Goal: Task Accomplishment & Management: Use online tool/utility

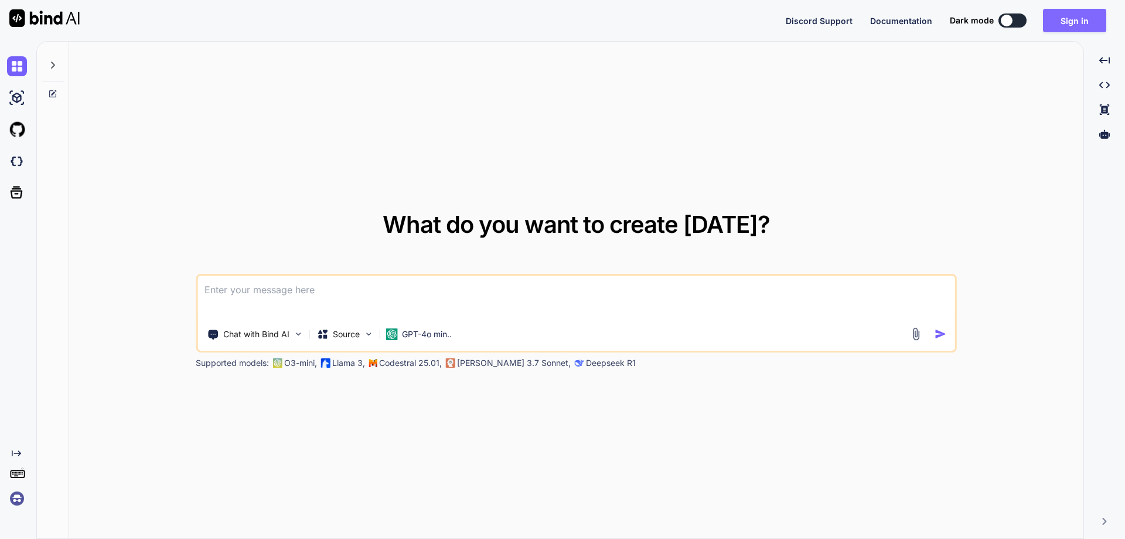
click at [1065, 29] on button "Sign in" at bounding box center [1074, 20] width 63 height 23
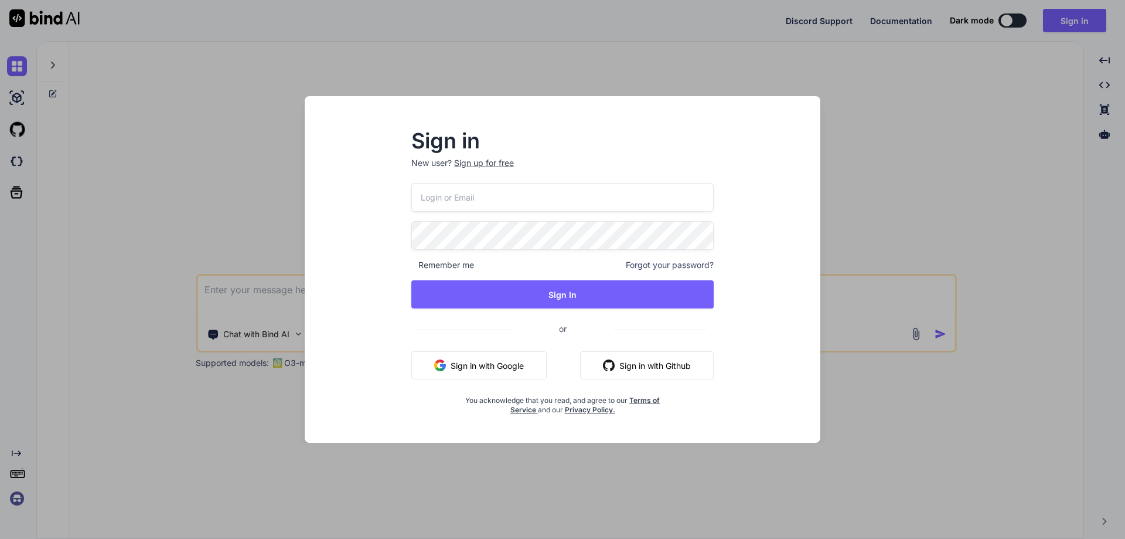
click at [566, 200] on input "email" at bounding box center [562, 197] width 302 height 29
paste input "[EMAIL_ADDRESS][DOMAIN_NAME]"
type input "[EMAIL_ADDRESS][DOMAIN_NAME]"
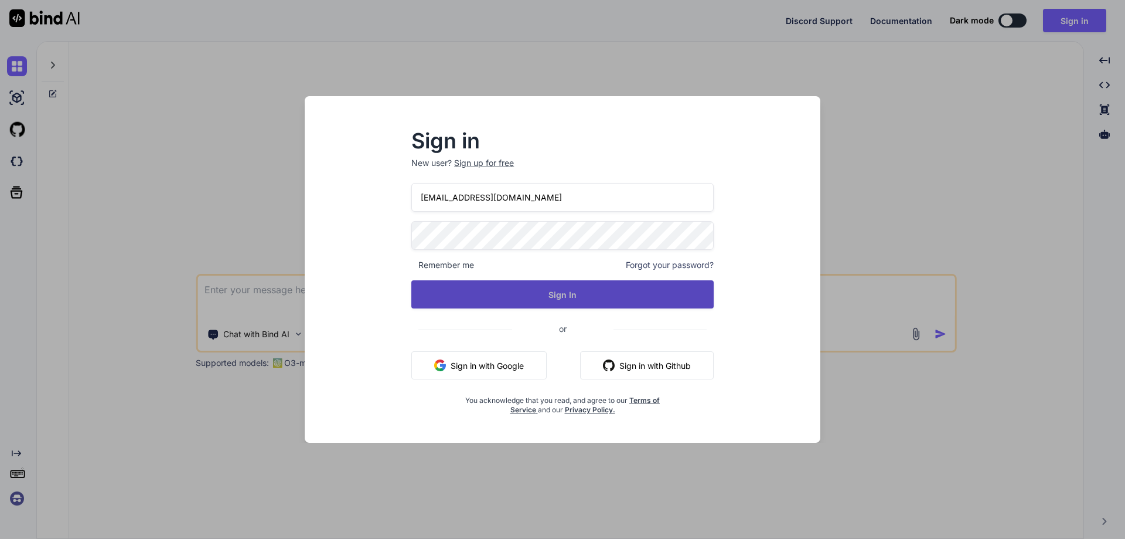
click at [563, 292] on button "Sign In" at bounding box center [562, 294] width 302 height 28
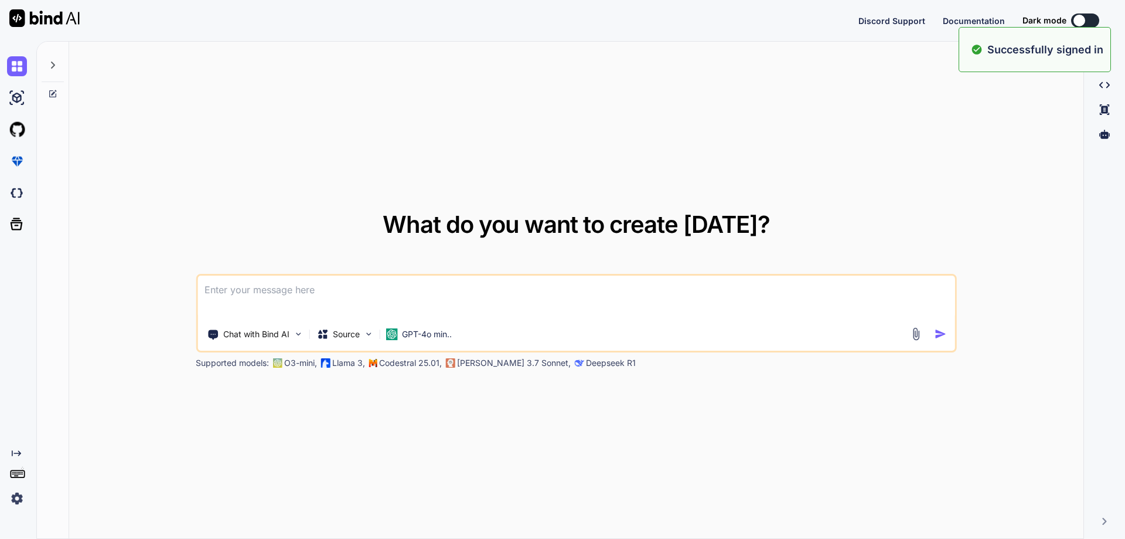
click at [1075, 21] on div at bounding box center [1080, 21] width 12 height 12
type textarea "x"
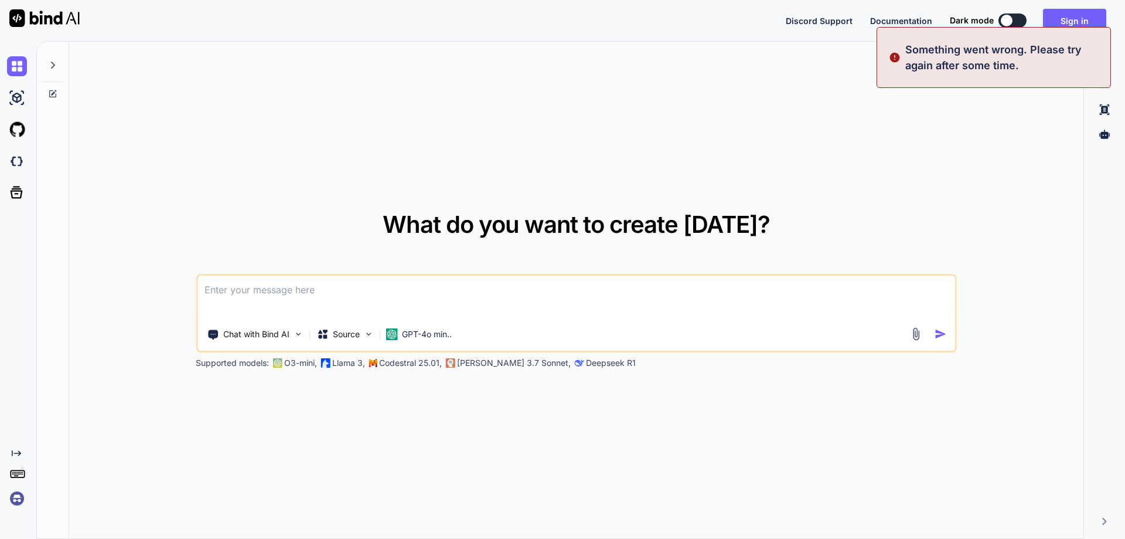
click at [673, 281] on textarea at bounding box center [576, 296] width 758 height 43
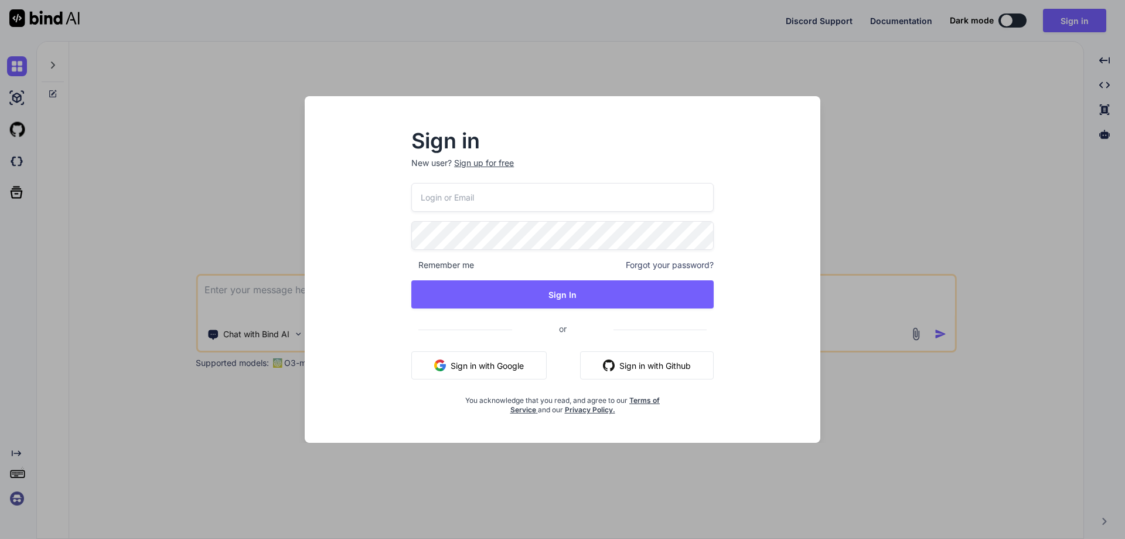
click at [612, 200] on input "email" at bounding box center [562, 197] width 302 height 29
paste input "[EMAIL_ADDRESS][DOMAIN_NAME]"
type input "[EMAIL_ADDRESS][DOMAIN_NAME]"
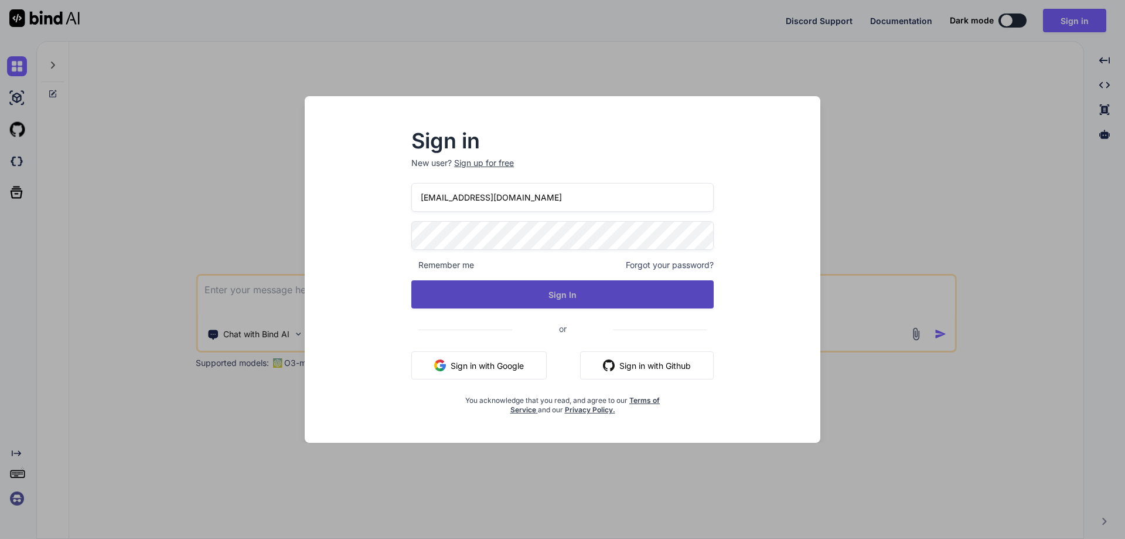
click at [604, 302] on button "Sign In" at bounding box center [562, 294] width 302 height 28
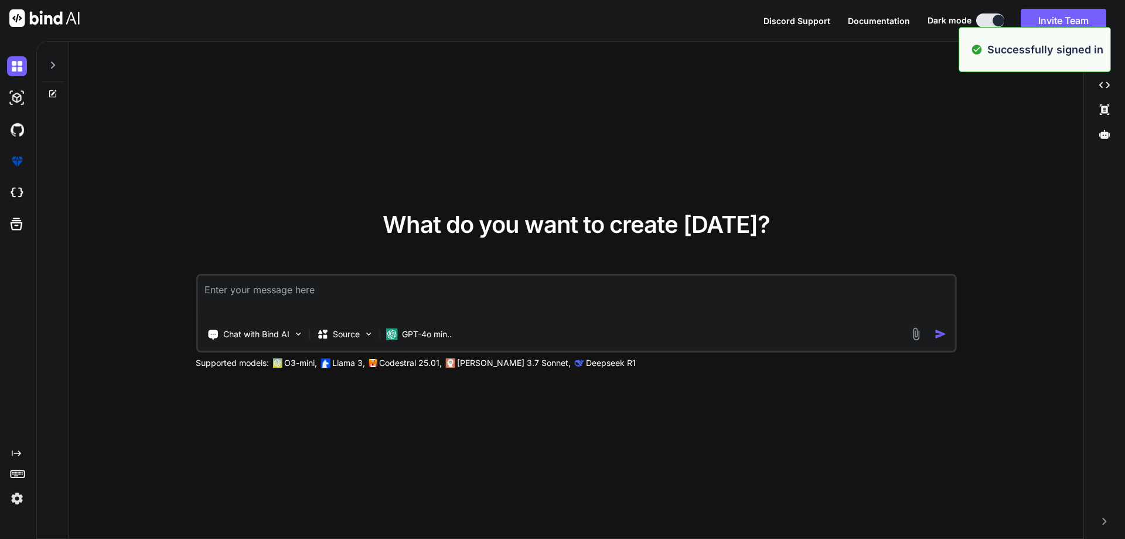
click at [613, 294] on textarea at bounding box center [576, 296] width 758 height 43
type textarea "x"
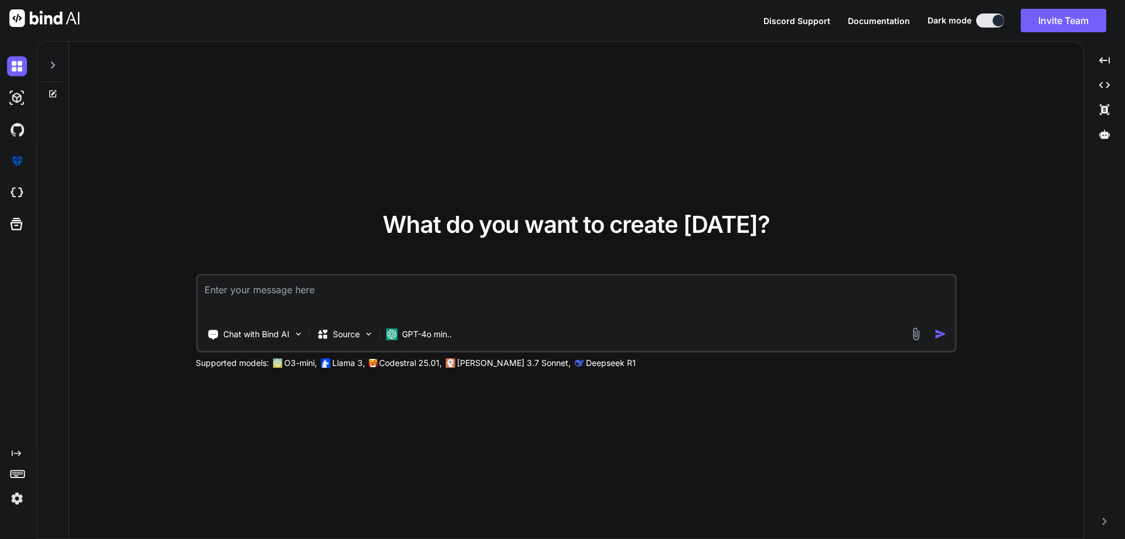
paste textarea "[EMAIL_ADDRESS][DOMAIN_NAME]"
type textarea "[EMAIL_ADDRESS][DOMAIN_NAME]"
type textarea "x"
drag, startPoint x: 357, startPoint y: 291, endPoint x: 62, endPoint y: 248, distance: 298.4
click at [62, 248] on div "What do you want to create [DATE]? [EMAIL_ADDRESS][DOMAIN_NAME] Chat with Bind …" at bounding box center [560, 291] width 1047 height 498
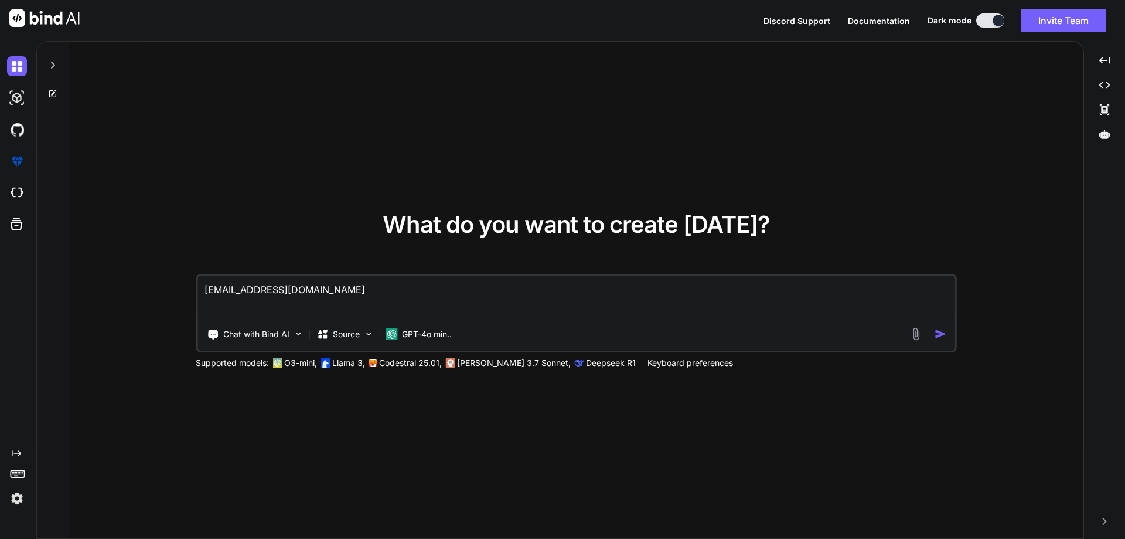
paste textarea "Work on to develop the HTML for the informative cards and gallery section based…"
type textarea "Work on to develop the HTML for the informative cards and gallery section based…"
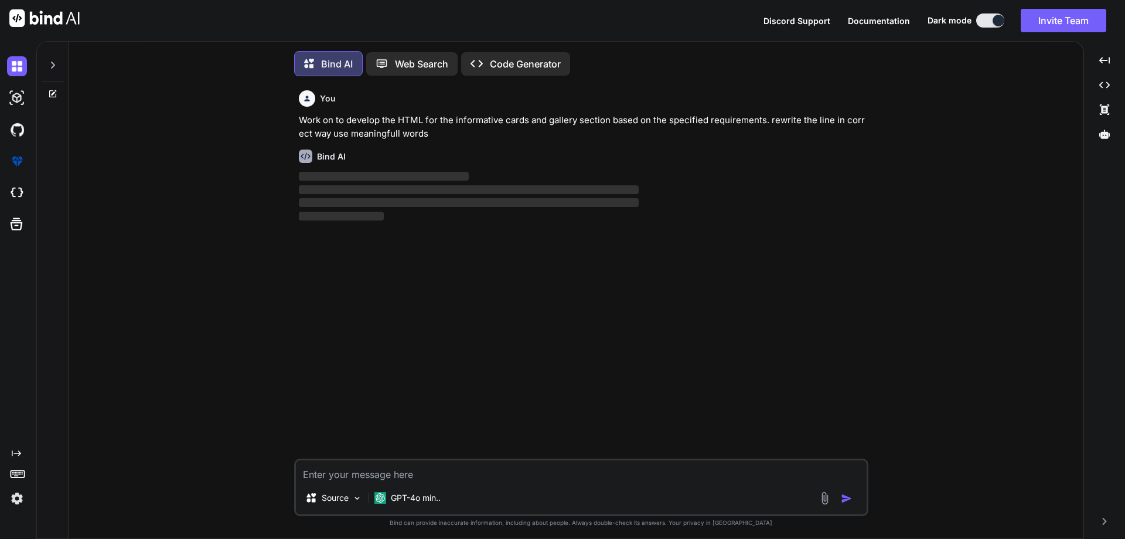
scroll to position [6, 0]
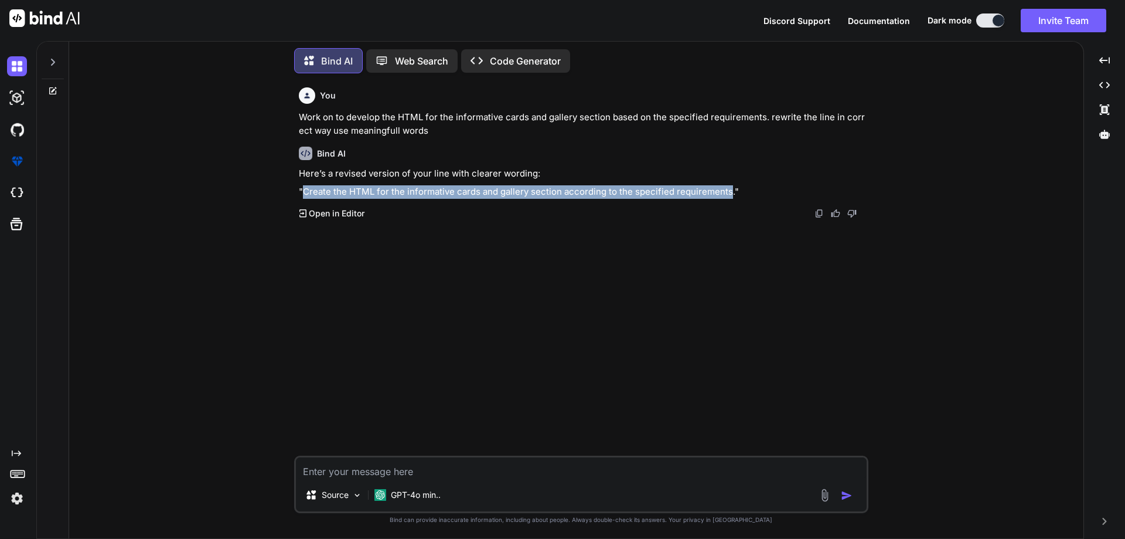
drag, startPoint x: 727, startPoint y: 192, endPoint x: 306, endPoint y: 192, distance: 421.4
click at [306, 192] on p ""Create the HTML for the informative cards and gallery section according to the…" at bounding box center [582, 191] width 567 height 13
copy p "Create the HTML for the informative cards and gallery section according to the …"
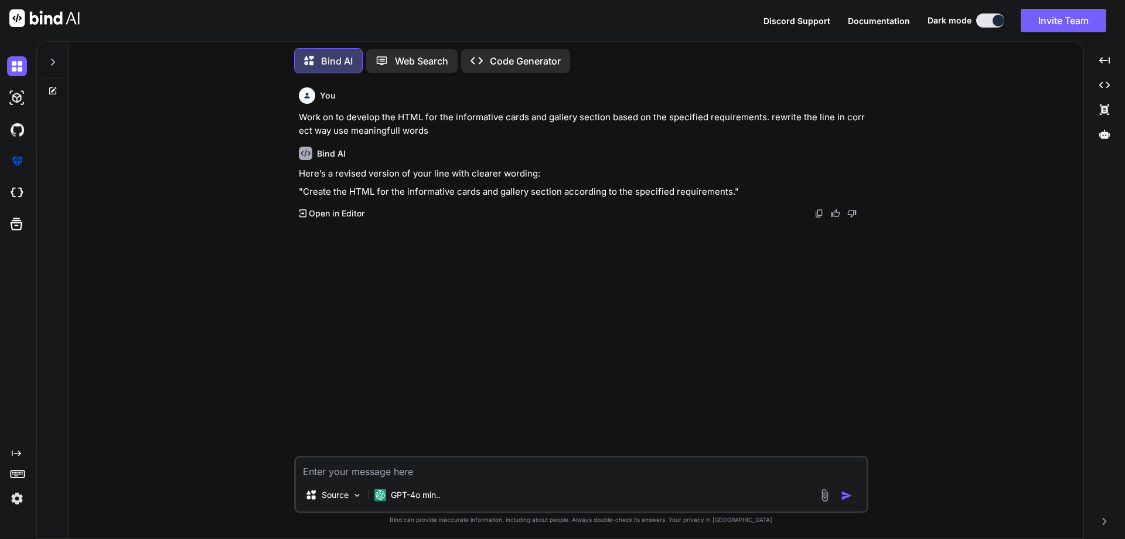
click at [384, 468] on textarea at bounding box center [581, 467] width 571 height 21
paste textarea "• Worked on to create the HTML for the informative cards within the showing bes…"
type textarea "x"
type textarea "• Worked on to create the HTML for the informative cards within the showing bes…"
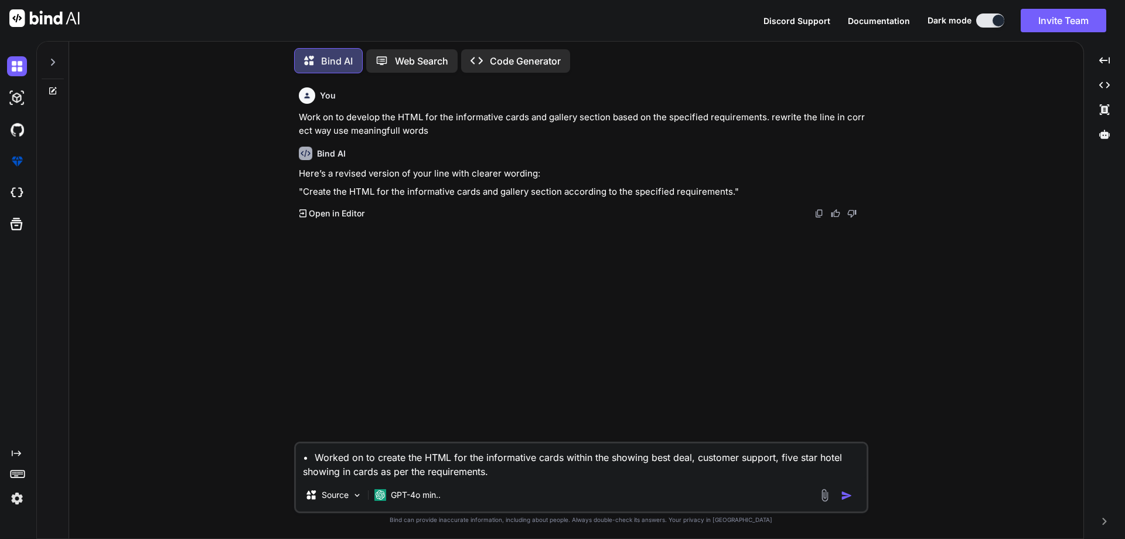
type textarea "x"
type textarea "• Worked on to create the HTML for the informative cards within the showing bes…"
type textarea "x"
type textarea "• Worked on to create the HTML for the informative cards within the showing bes…"
drag, startPoint x: 767, startPoint y: 117, endPoint x: 768, endPoint y: 125, distance: 7.7
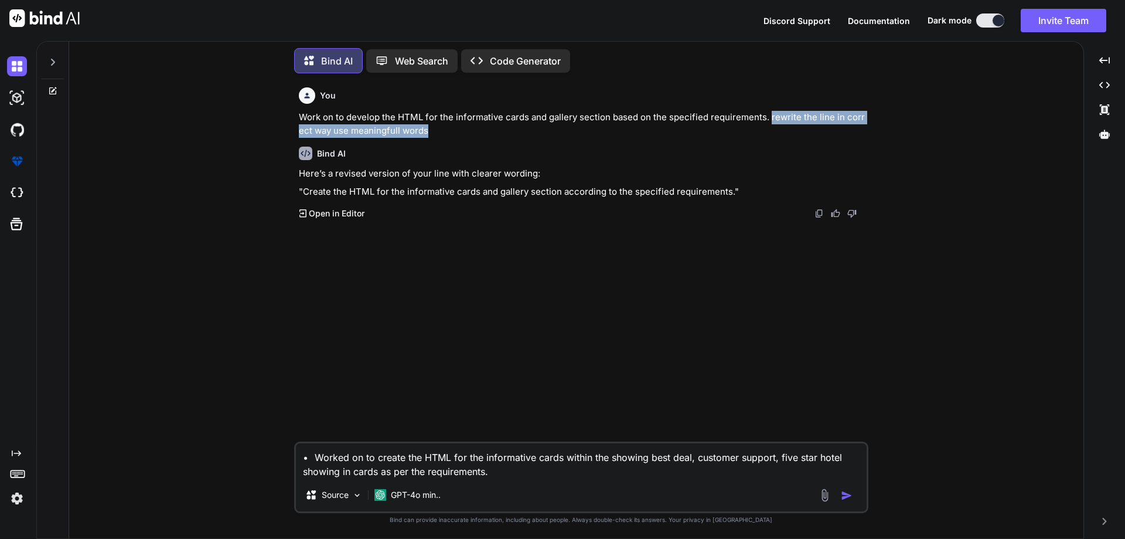
click at [768, 125] on p "Work on to develop the HTML for the informative cards and gallery section based…" at bounding box center [582, 124] width 567 height 26
copy p "rewrite the line in correct way use meaningfull words"
type textarea "x"
type textarea "• Worked on to create the HTML for the informative cards within the showing bes…"
paste textarea "rewrite the line in correct way use meaningfull words"
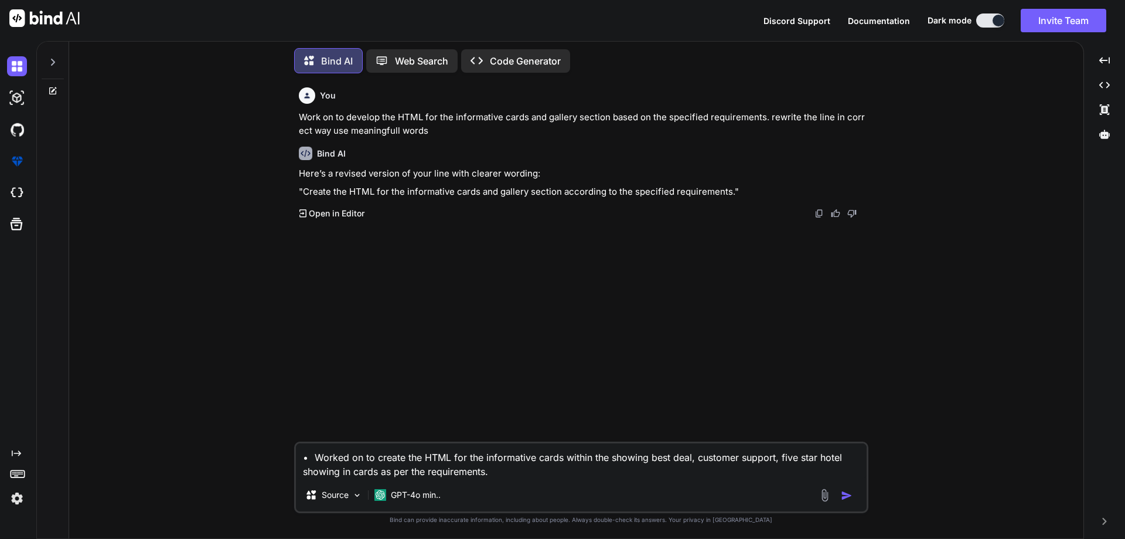
type textarea "x"
type textarea "• Worked on to create the HTML for the informative cards within the showing bes…"
type textarea "x"
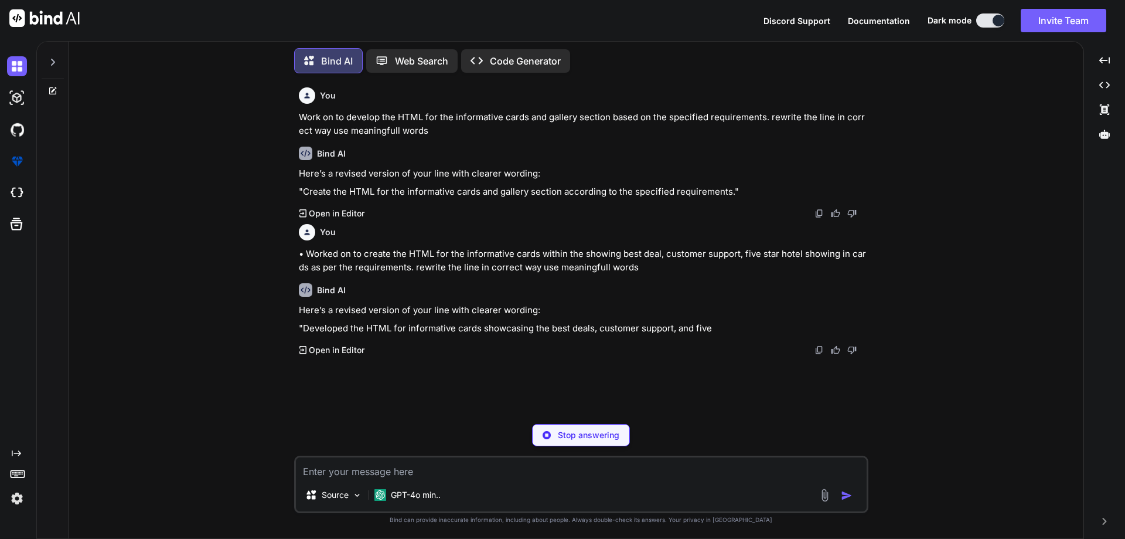
type textarea "x"
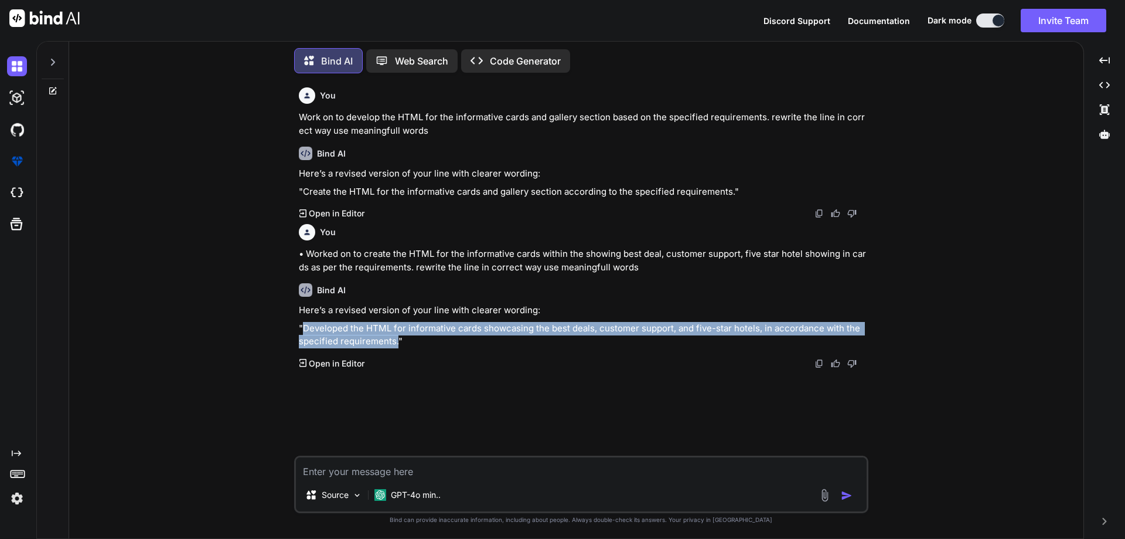
drag, startPoint x: 391, startPoint y: 340, endPoint x: 303, endPoint y: 328, distance: 89.3
click at [303, 328] on p ""Developed the HTML for informative cards showcasing the best deals, customer s…" at bounding box center [582, 335] width 567 height 26
copy p "Developed the HTML for informative cards showcasing the best deals, customer su…"
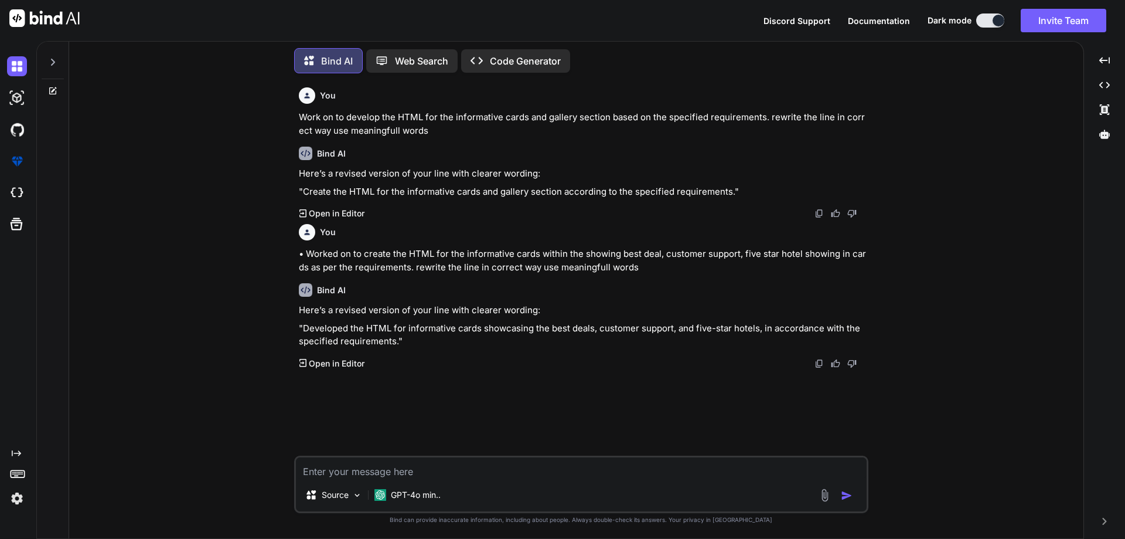
click at [478, 461] on textarea at bounding box center [581, 467] width 571 height 21
paste textarea "• Worked on to create the HTML for the gallery section within the many places w…"
type textarea "x"
type textarea "• Worked on to create the HTML for the gallery section within the many places w…"
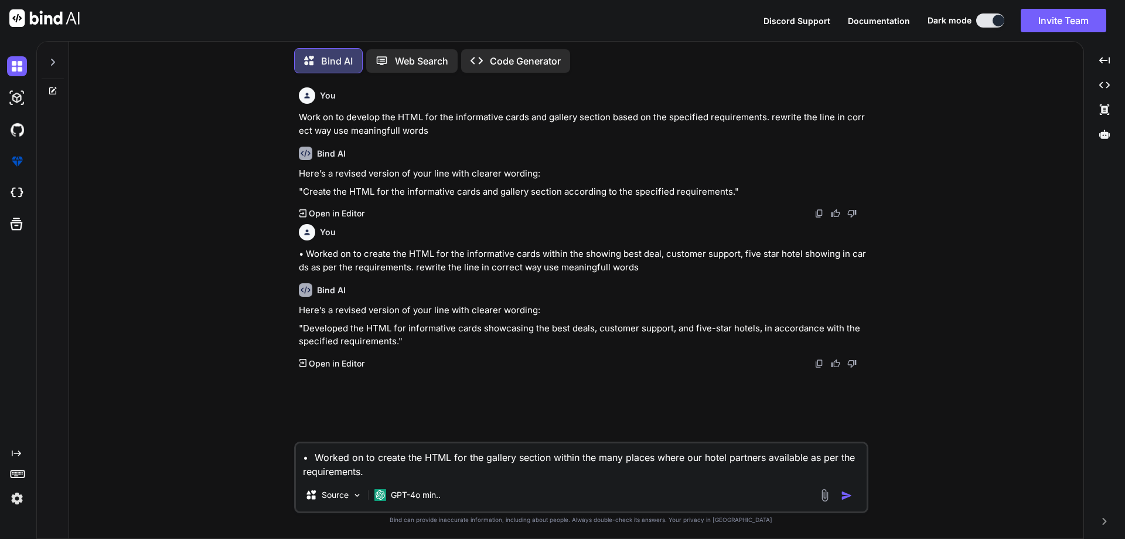
type textarea "x"
type textarea "• Worked on to create the HTML for the gallery section within the many places w…"
type textarea "x"
type textarea "• Worked on to create the HTML for the gallery section within the many places w…"
type textarea "x"
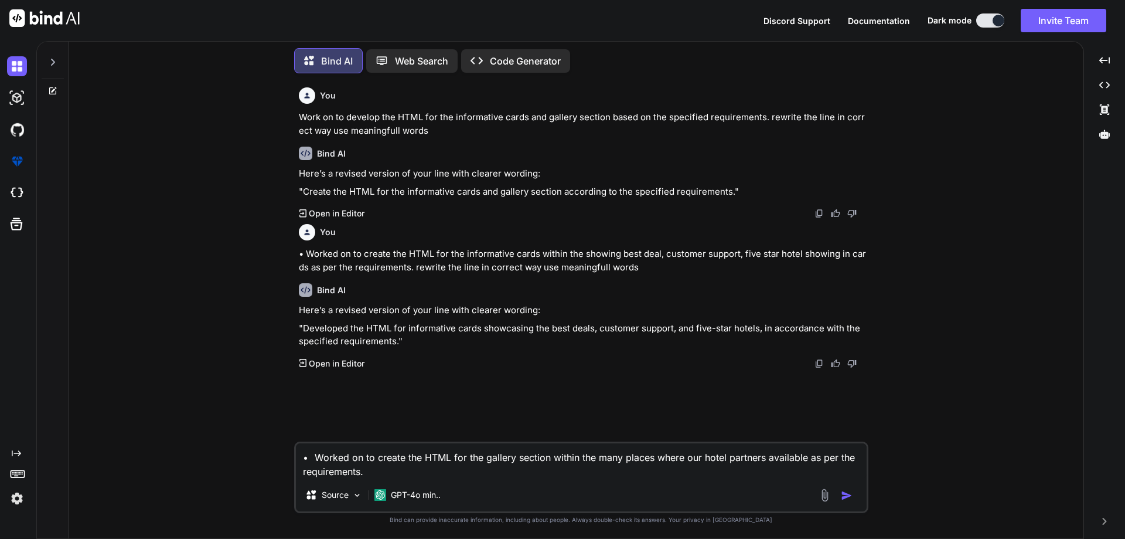
type textarea "• Worked on to create the HTML for the gallery section within the many places w…"
type textarea "x"
type textarea "• Worked on to create the HTML for the gallery section within the many places w…"
type textarea "x"
type textarea "• Worked on to create the HTML for the gallery section within the many places w…"
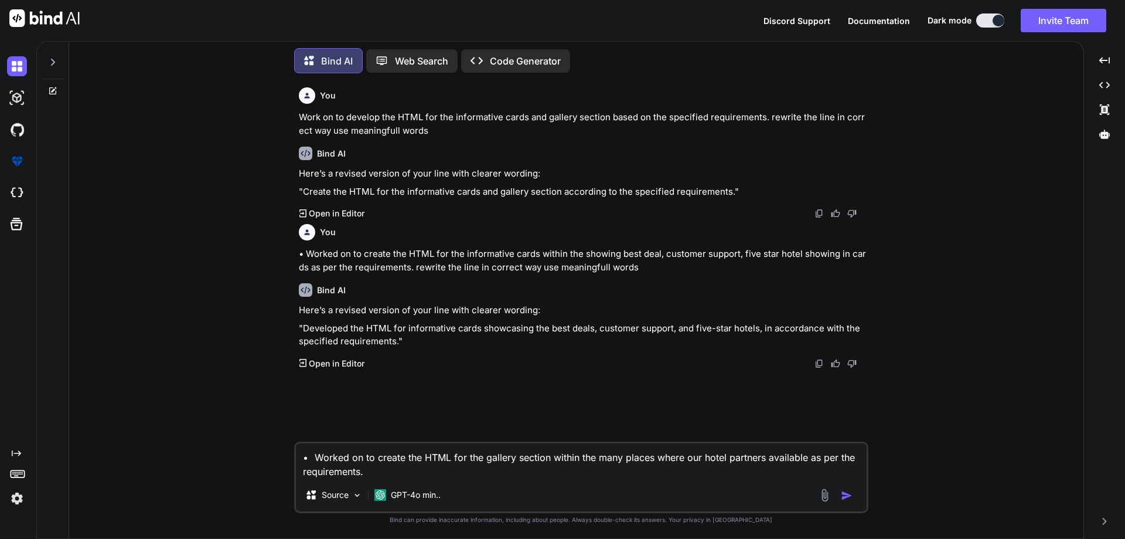
type textarea "x"
type textarea "• Worked on to create the HTML for the gallery section within the many places w…"
type textarea "x"
type textarea "• Worked on to create the HTML for the gallery section within the many places w…"
drag, startPoint x: 635, startPoint y: 268, endPoint x: 416, endPoint y: 268, distance: 219.2
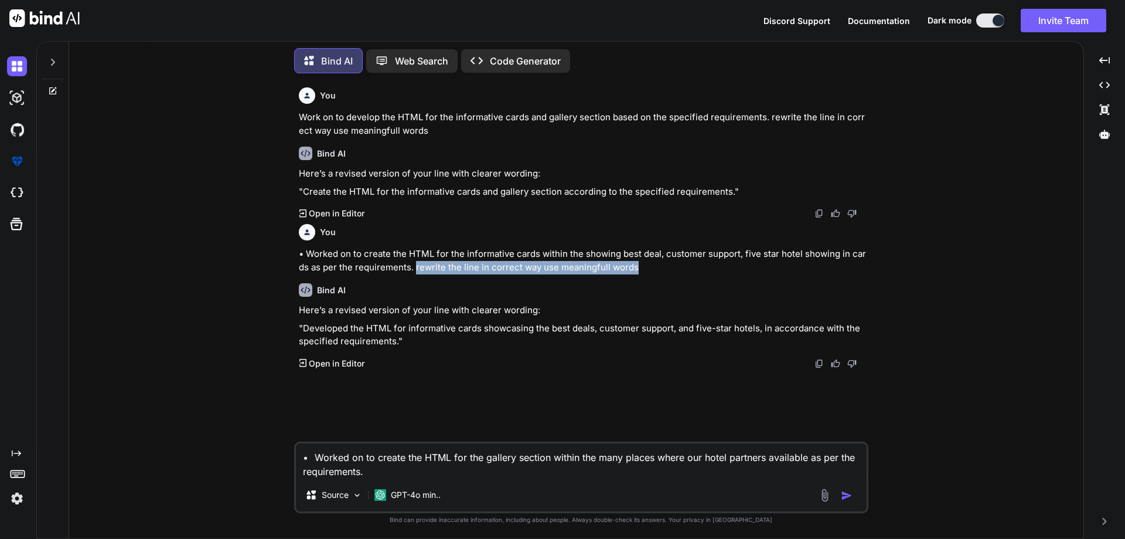
click at [416, 268] on p "• Worked on to create the HTML for the informative cards within the showing bes…" at bounding box center [582, 260] width 567 height 26
copy p "rewrite the line in correct way use meaningfull words"
click at [675, 469] on textarea "• Worked on to create the HTML for the gallery section within the many places w…" at bounding box center [581, 460] width 571 height 35
type textarea "x"
type textarea "• Worked on to create the HTML for the gallery section within the many places w…"
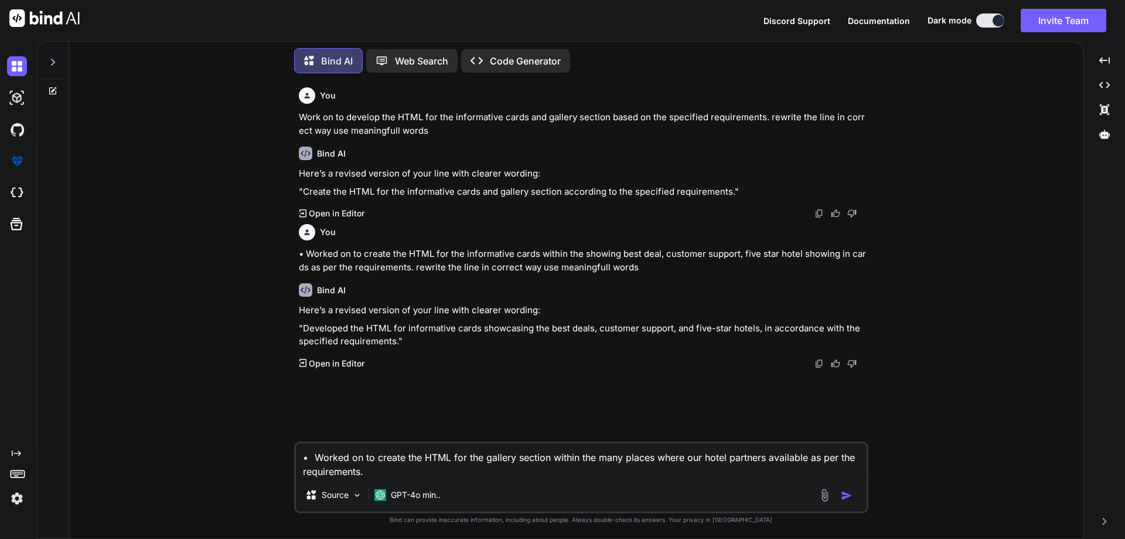
paste textarea "rewrite the line in correct way use meaningfull words"
type textarea "x"
type textarea "• Worked on to create the HTML for the gallery section within the many places w…"
type textarea "x"
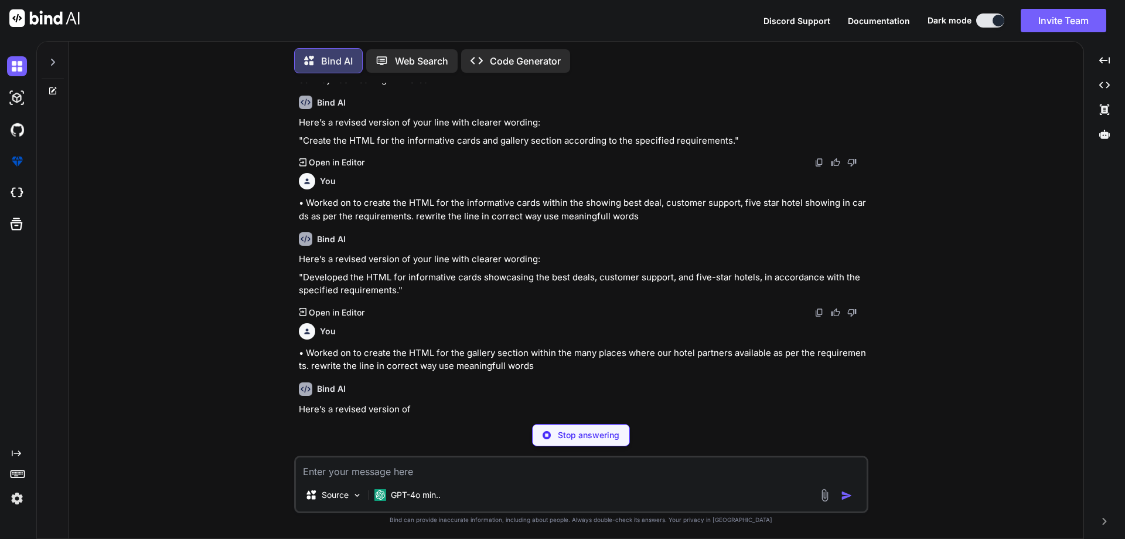
scroll to position [51, 0]
type textarea "x"
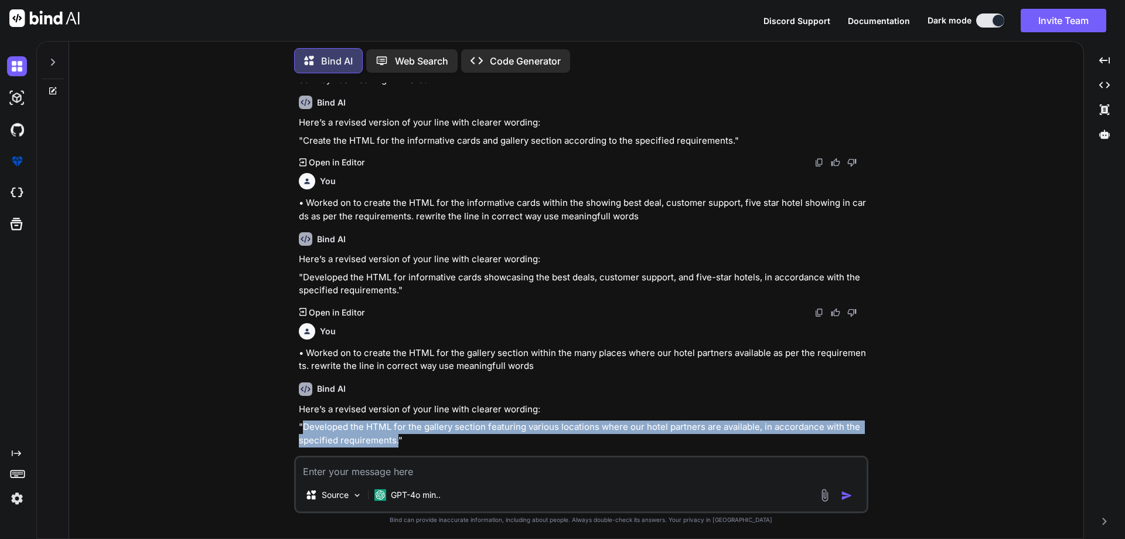
drag, startPoint x: 391, startPoint y: 438, endPoint x: 305, endPoint y: 424, distance: 87.4
click at [305, 424] on p ""Developed the HTML for the gallery section featuring various locations where o…" at bounding box center [582, 433] width 567 height 26
copy p "Developed the HTML for the gallery section featuring various locations where ou…"
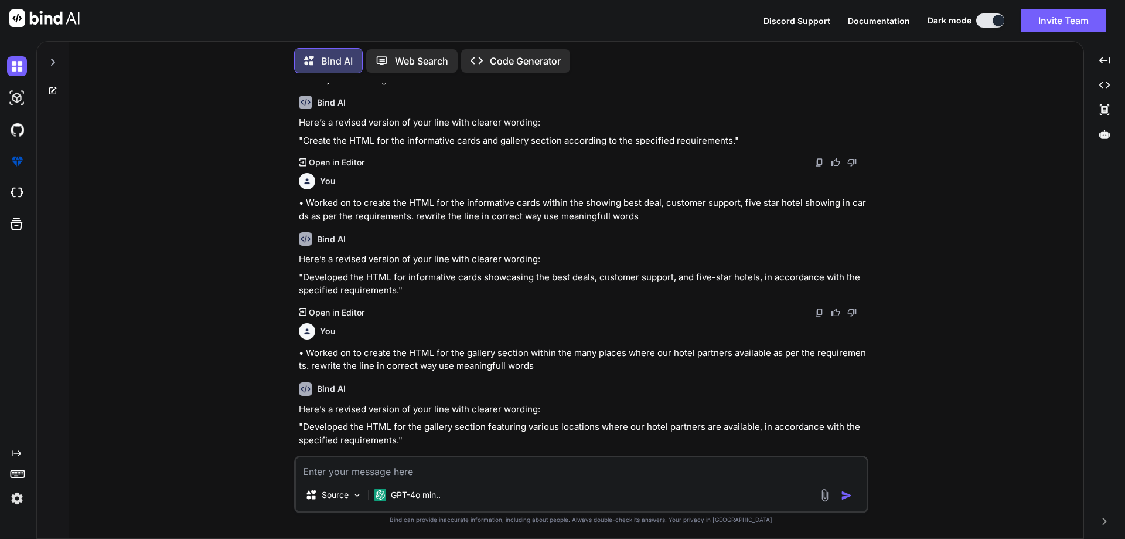
click at [455, 470] on textarea at bounding box center [581, 467] width 571 height 21
paste textarea "• Working on to currently developing the HTML for the other services cards and …"
type textarea "x"
type textarea "• Working on to currently developing the HTML for the other services cards and …"
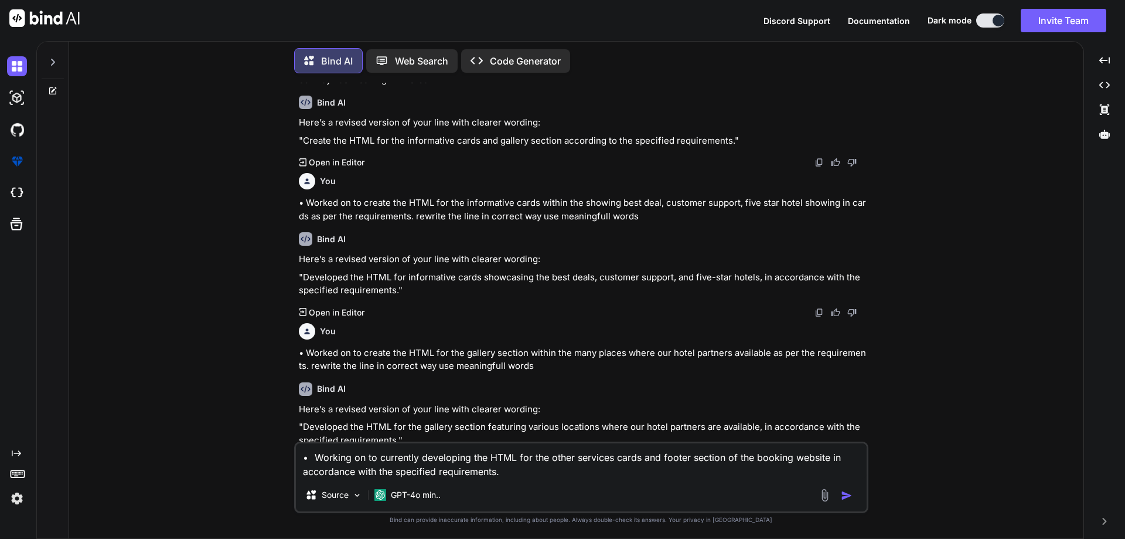
type textarea "x"
type textarea "• Working on to currently developing the HTML for the other services cards and …"
type textarea "x"
type textarea "• Working on to currently developing the HTML for the other services cards and …"
type textarea "x"
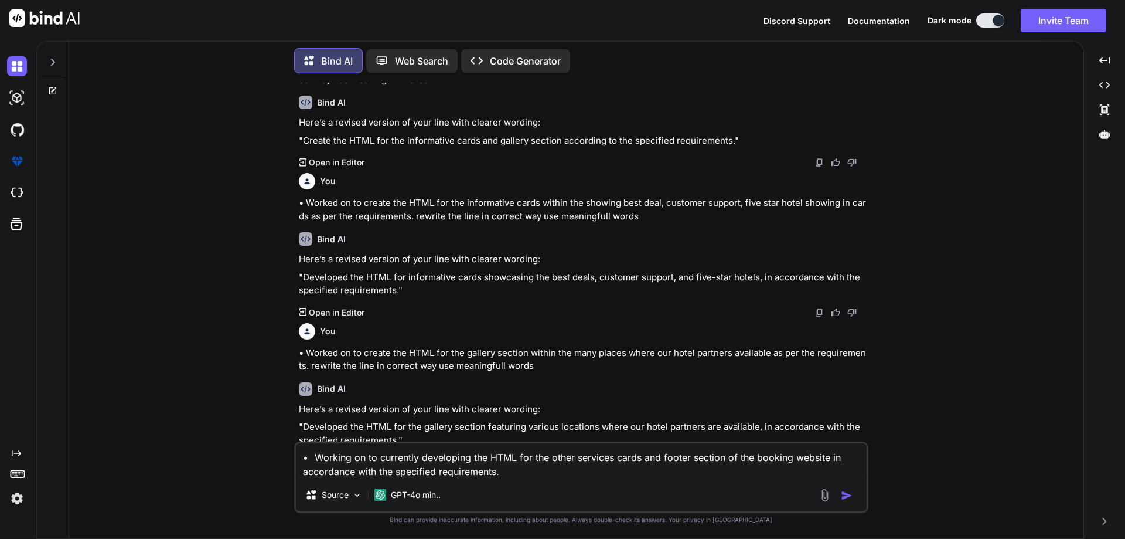
type textarea "• Working on to currently developing the HTML for the other services cards and …"
type textarea "x"
type textarea "• Working on to currently developing the HTML for the other services cards and …"
type textarea "x"
type textarea "• Working on to currently developing the HTML for the other services cards and …"
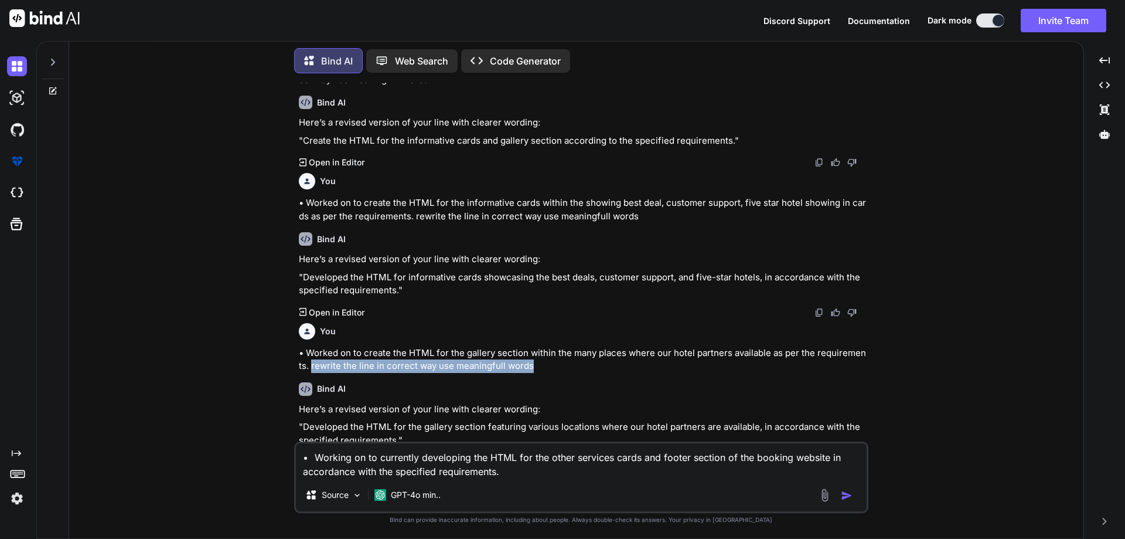
drag, startPoint x: 544, startPoint y: 364, endPoint x: 308, endPoint y: 364, distance: 235.6
click at [308, 364] on p "• Worked on to create the HTML for the gallery section within the many places w…" at bounding box center [582, 359] width 567 height 26
copy p "rewrite the line in correct way use meaningfull words"
click at [536, 472] on textarea "• Working on to currently developing the HTML for the other services cards and …" at bounding box center [581, 460] width 571 height 35
paste textarea "rewrite the line in correct way use meaningfull words"
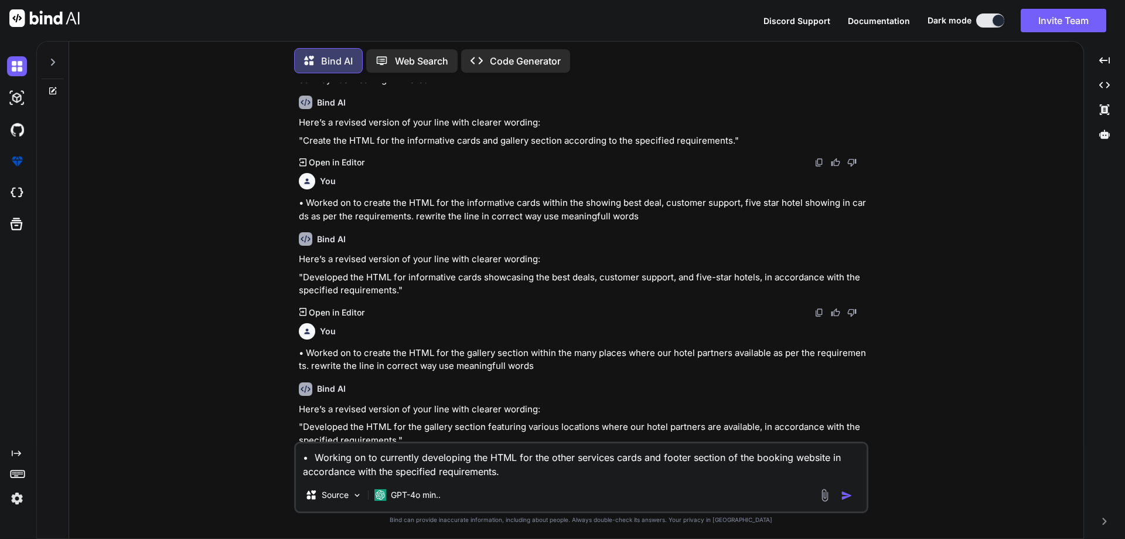
type textarea "x"
type textarea "• Working on to currently developing the HTML for the other services cards and …"
type textarea "x"
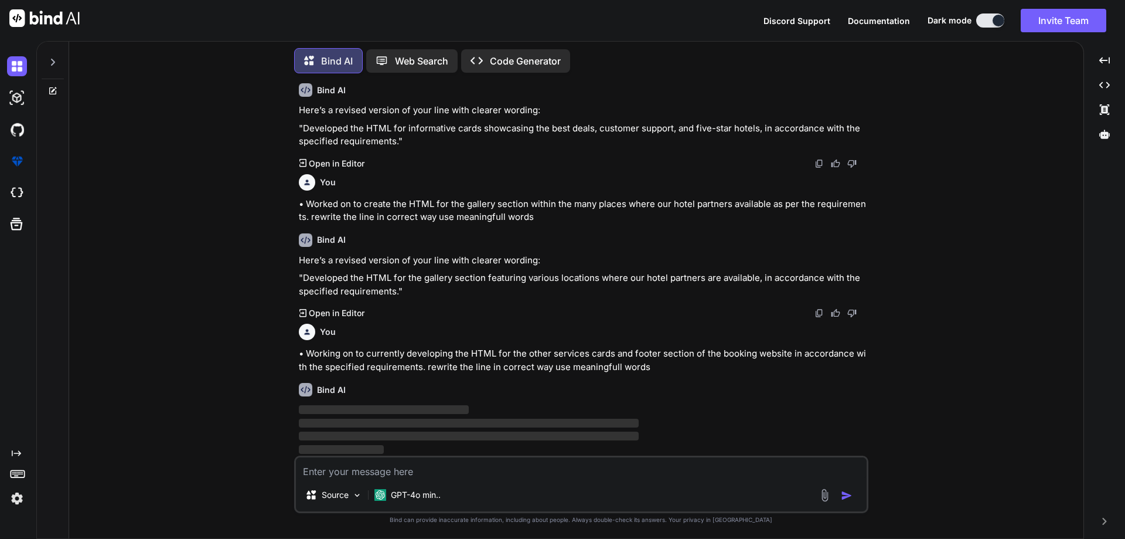
scroll to position [200, 0]
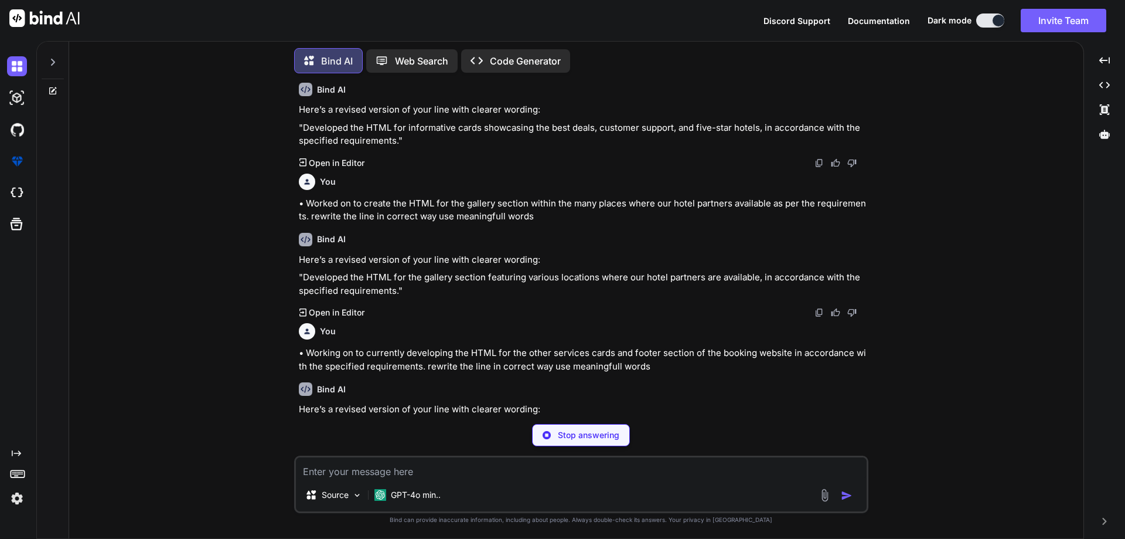
type textarea "x"
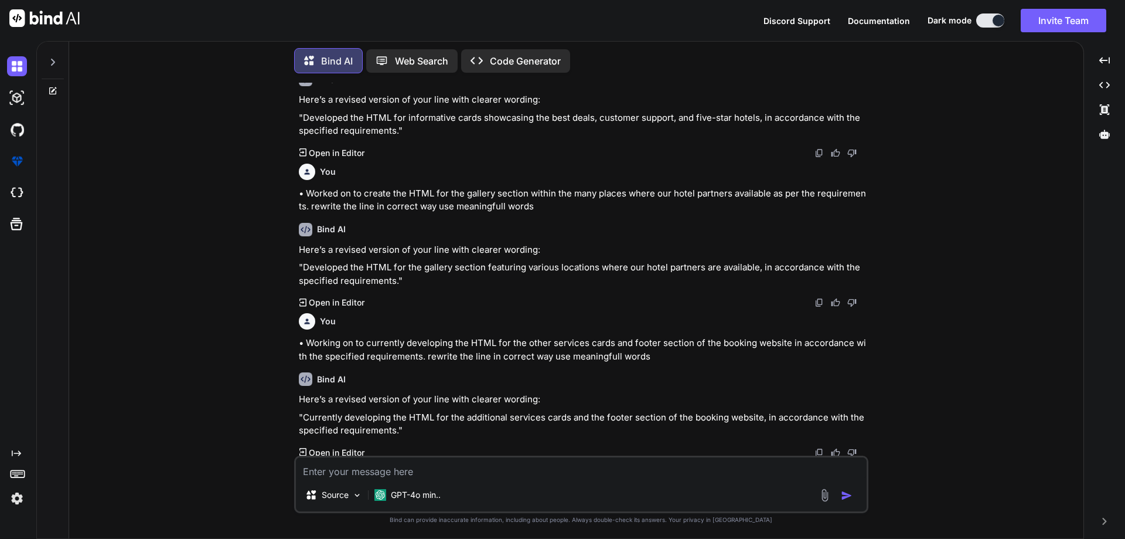
scroll to position [213, 0]
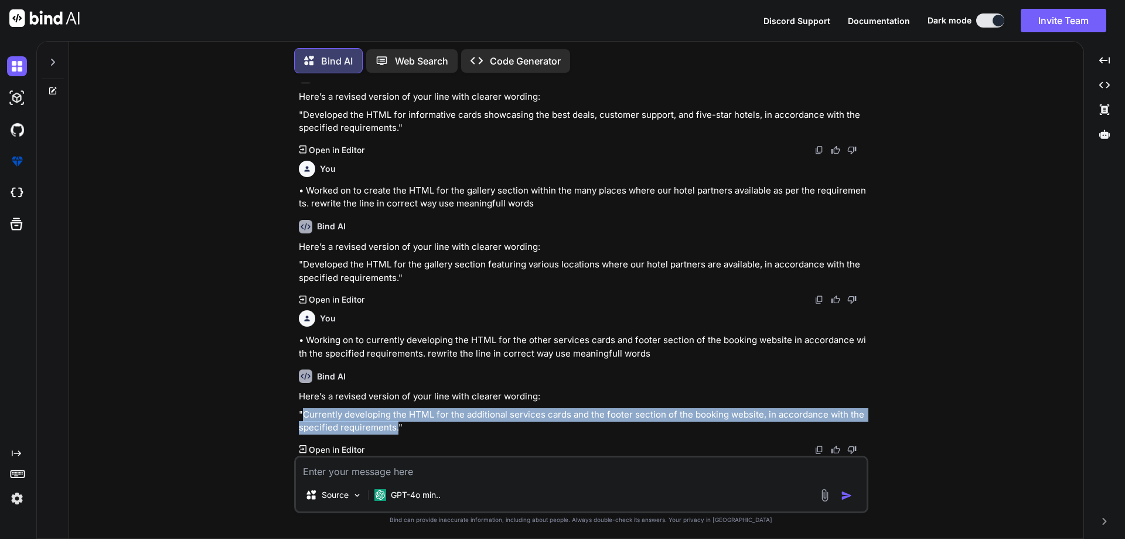
drag, startPoint x: 395, startPoint y: 430, endPoint x: 305, endPoint y: 413, distance: 91.2
click at [305, 413] on p ""Currently developing the HTML for the additional services cards and the footer…" at bounding box center [582, 421] width 567 height 26
copy p "Currently developing the HTML for the additional services cards and the footer …"
